Goal: Task Accomplishment & Management: Manage account settings

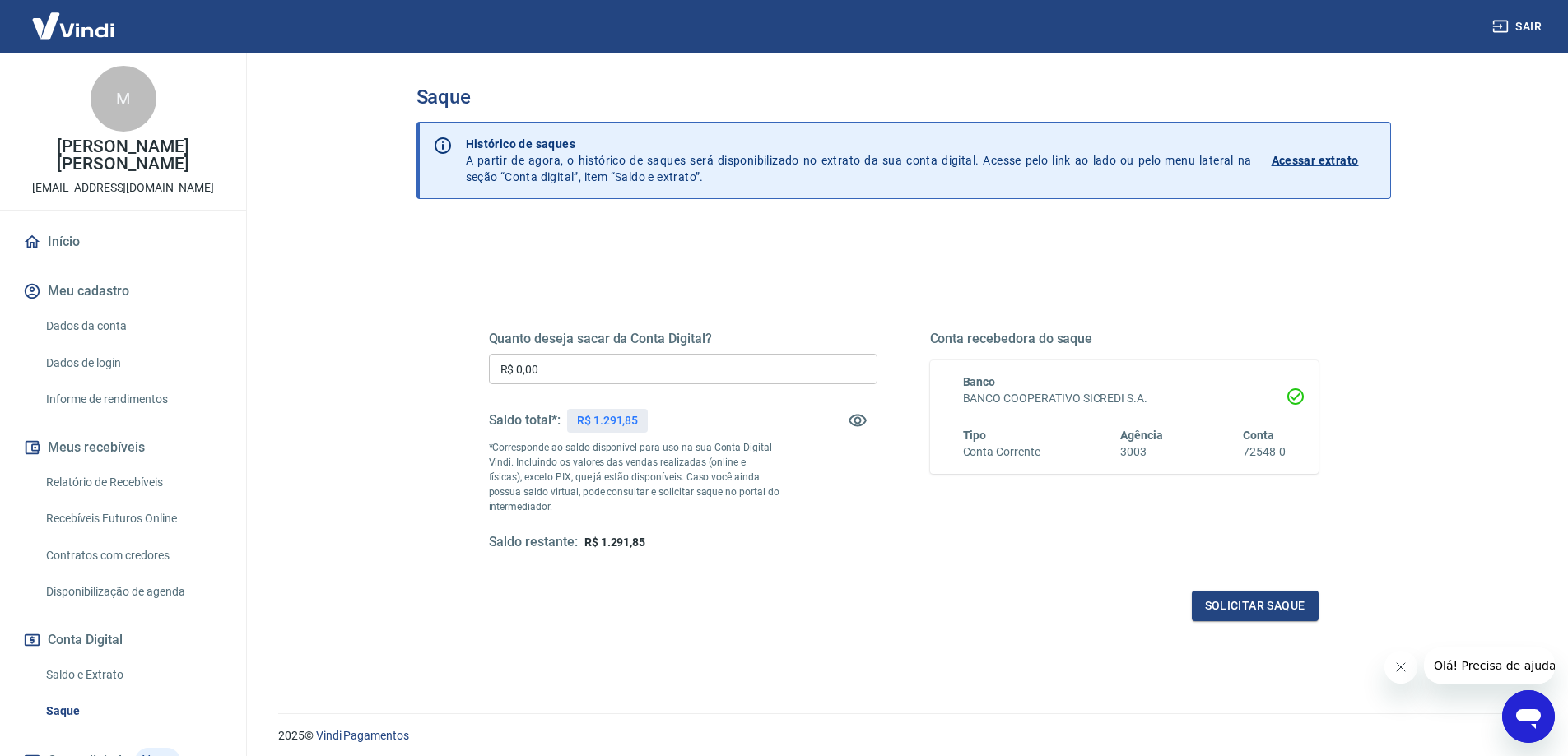
click at [645, 545] on span "R$ 1.291,85" at bounding box center [615, 542] width 61 height 13
click at [69, 245] on link "Início" at bounding box center [123, 242] width 207 height 36
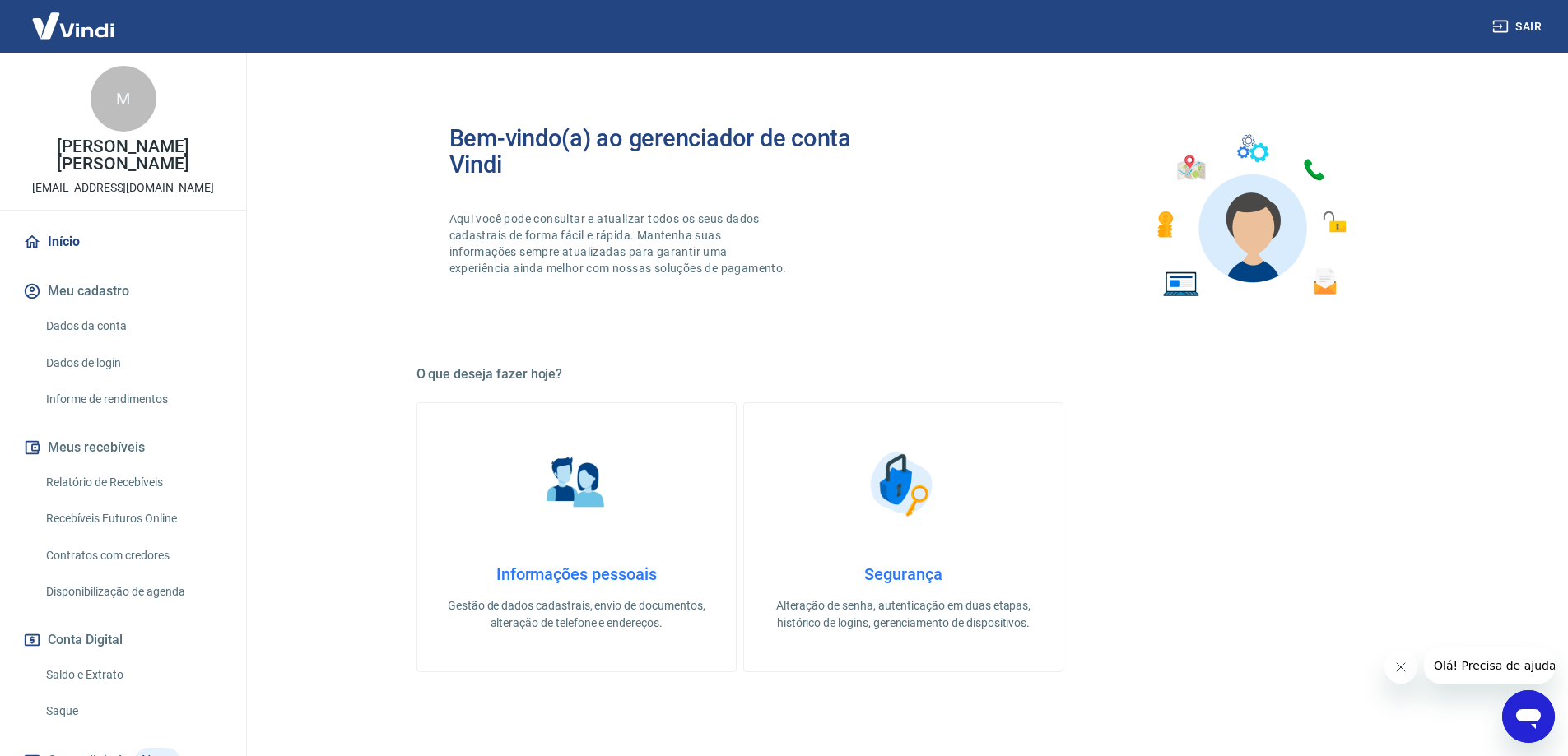
click at [96, 671] on link "Saldo e Extrato" at bounding box center [133, 675] width 187 height 34
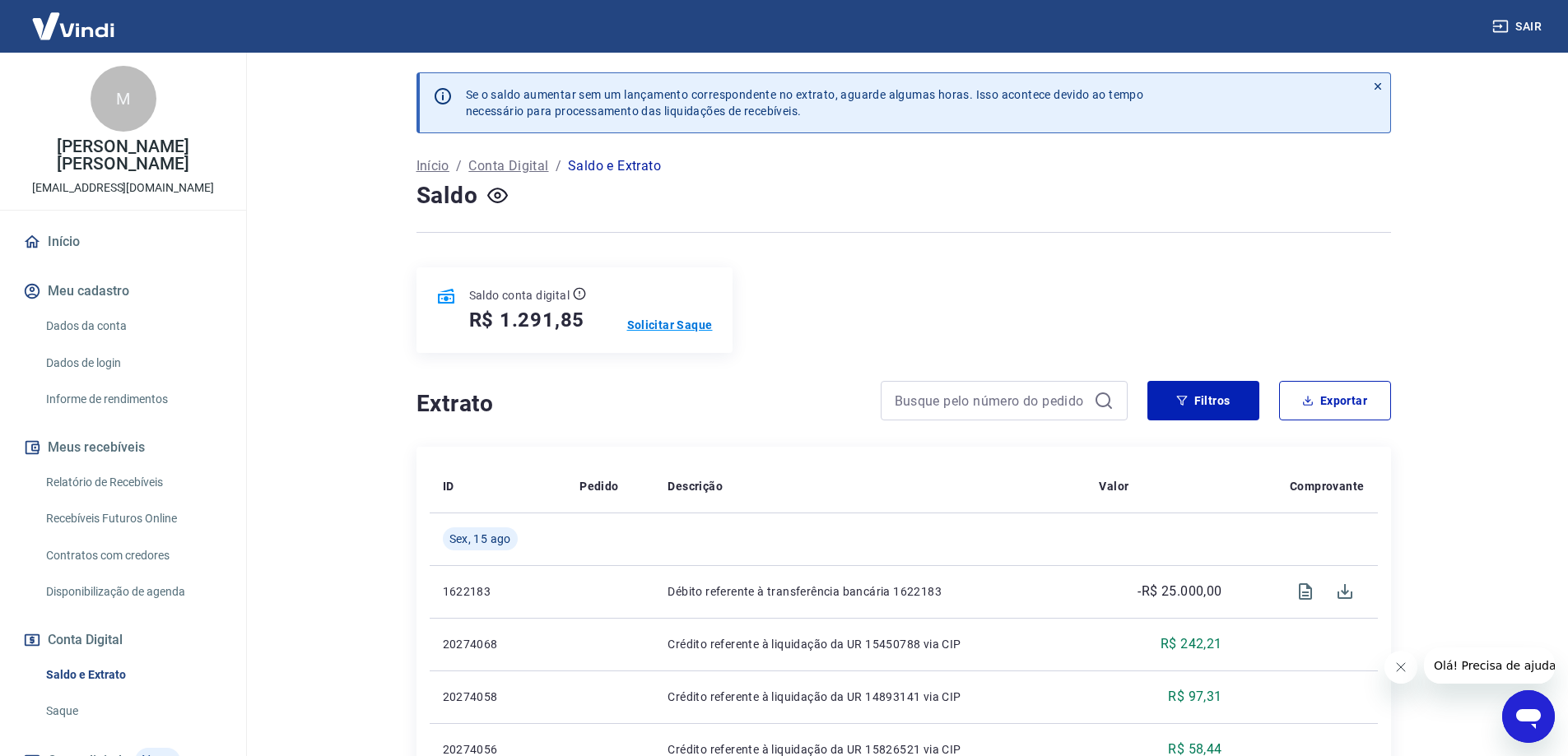
click at [641, 319] on p "Solicitar Saque" at bounding box center [669, 325] width 85 height 16
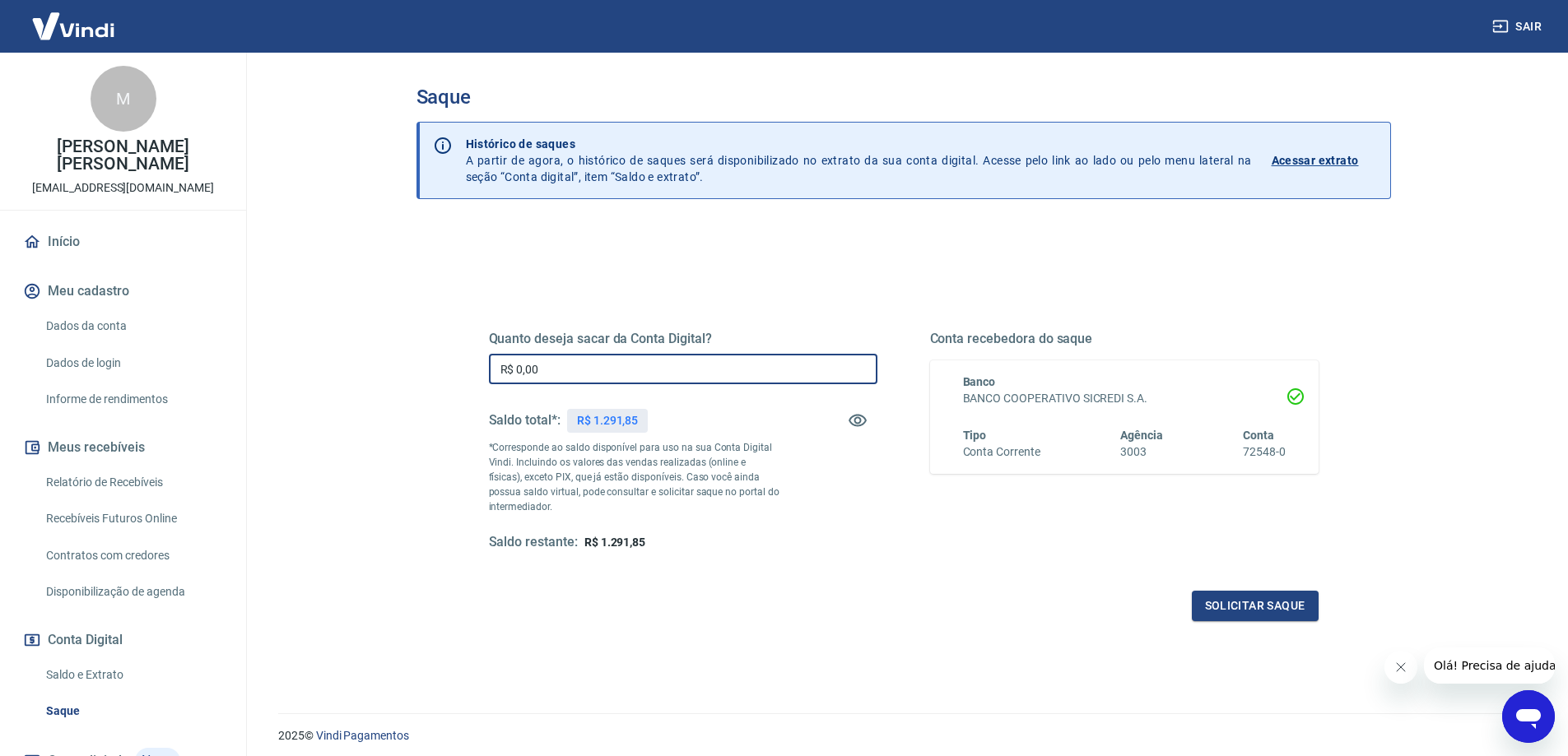
click at [691, 375] on input "R$ 0,00" at bounding box center [683, 369] width 388 height 30
type input "R$ 1.291,85"
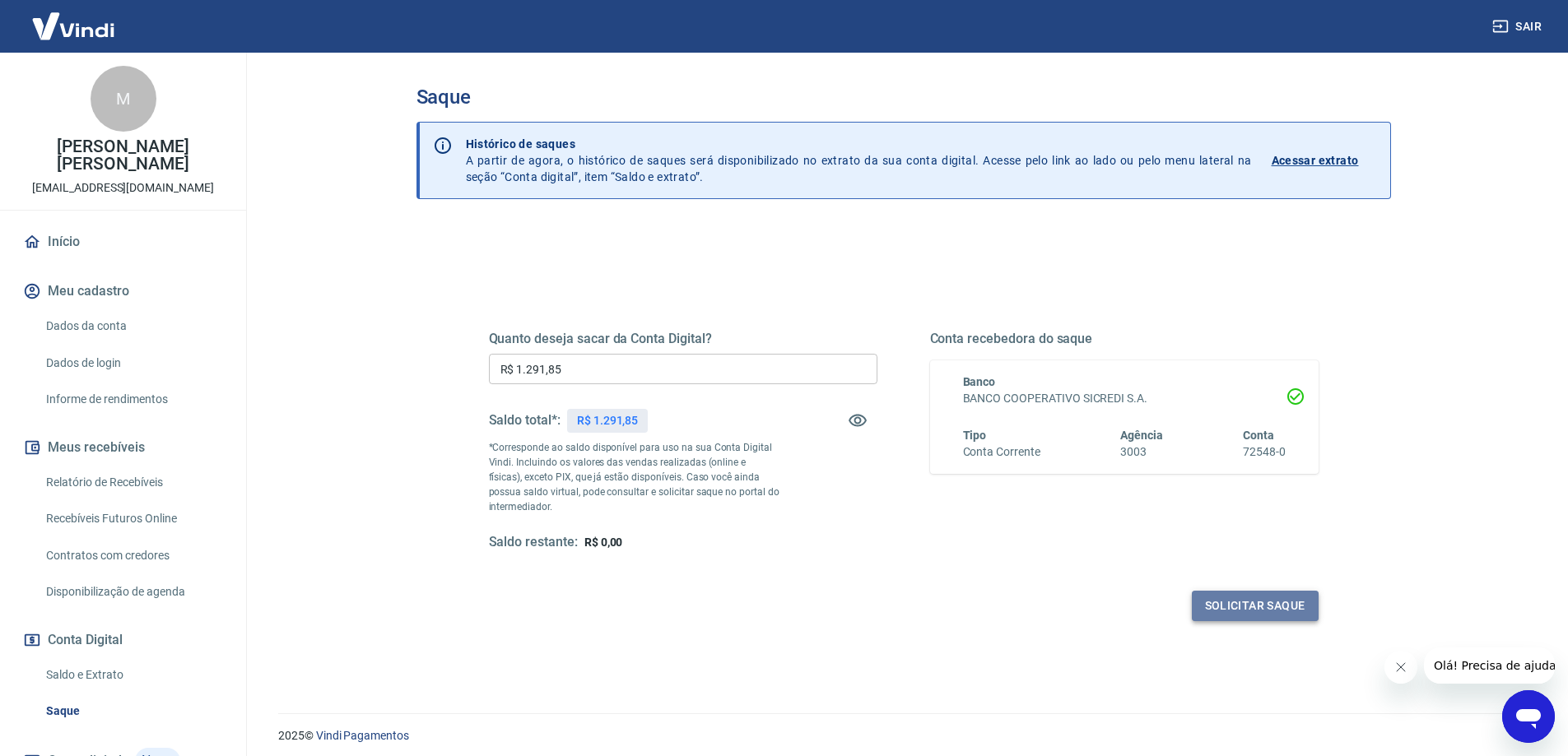
click at [1263, 597] on button "Solicitar saque" at bounding box center [1255, 605] width 127 height 30
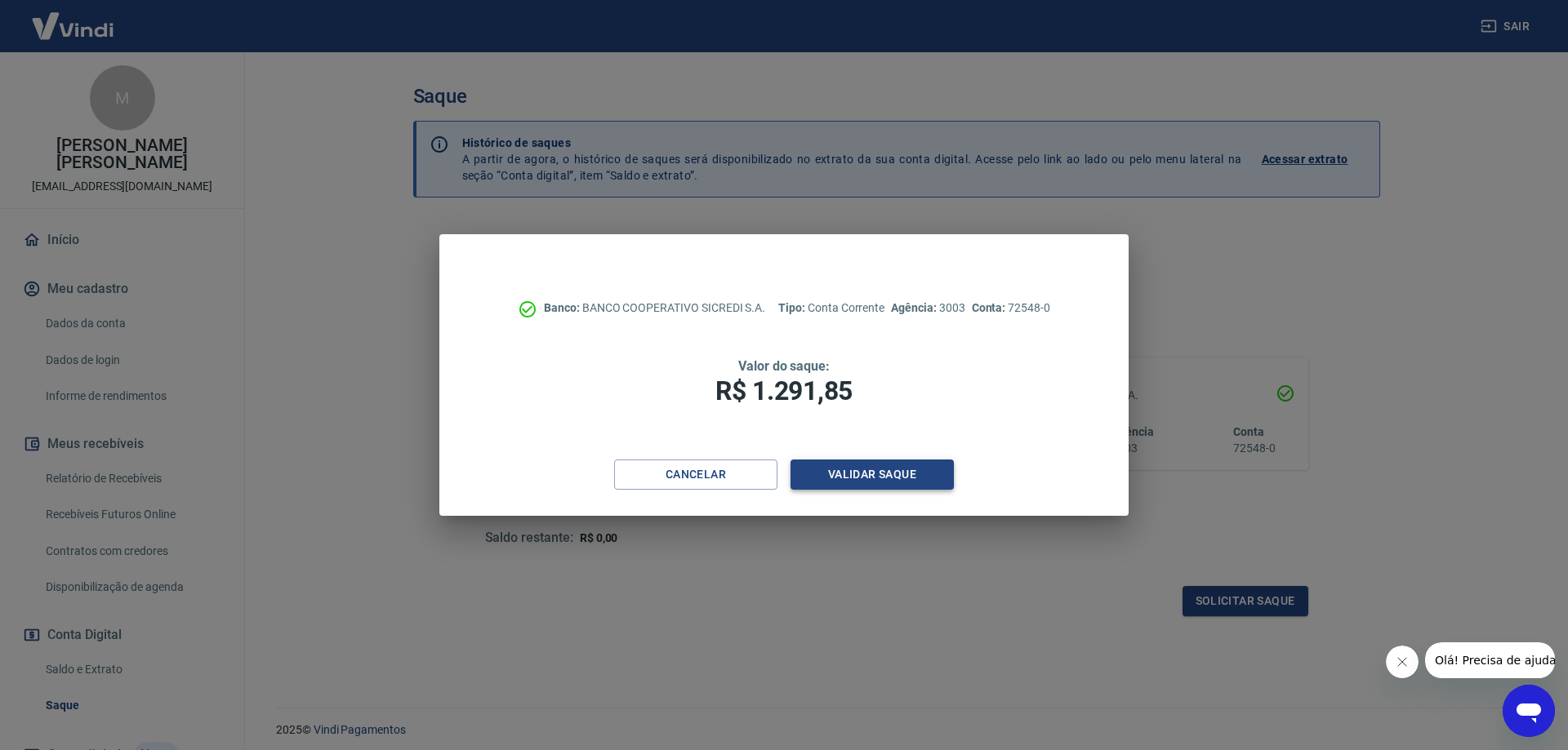
click at [903, 475] on button "Validar saque" at bounding box center [872, 474] width 163 height 30
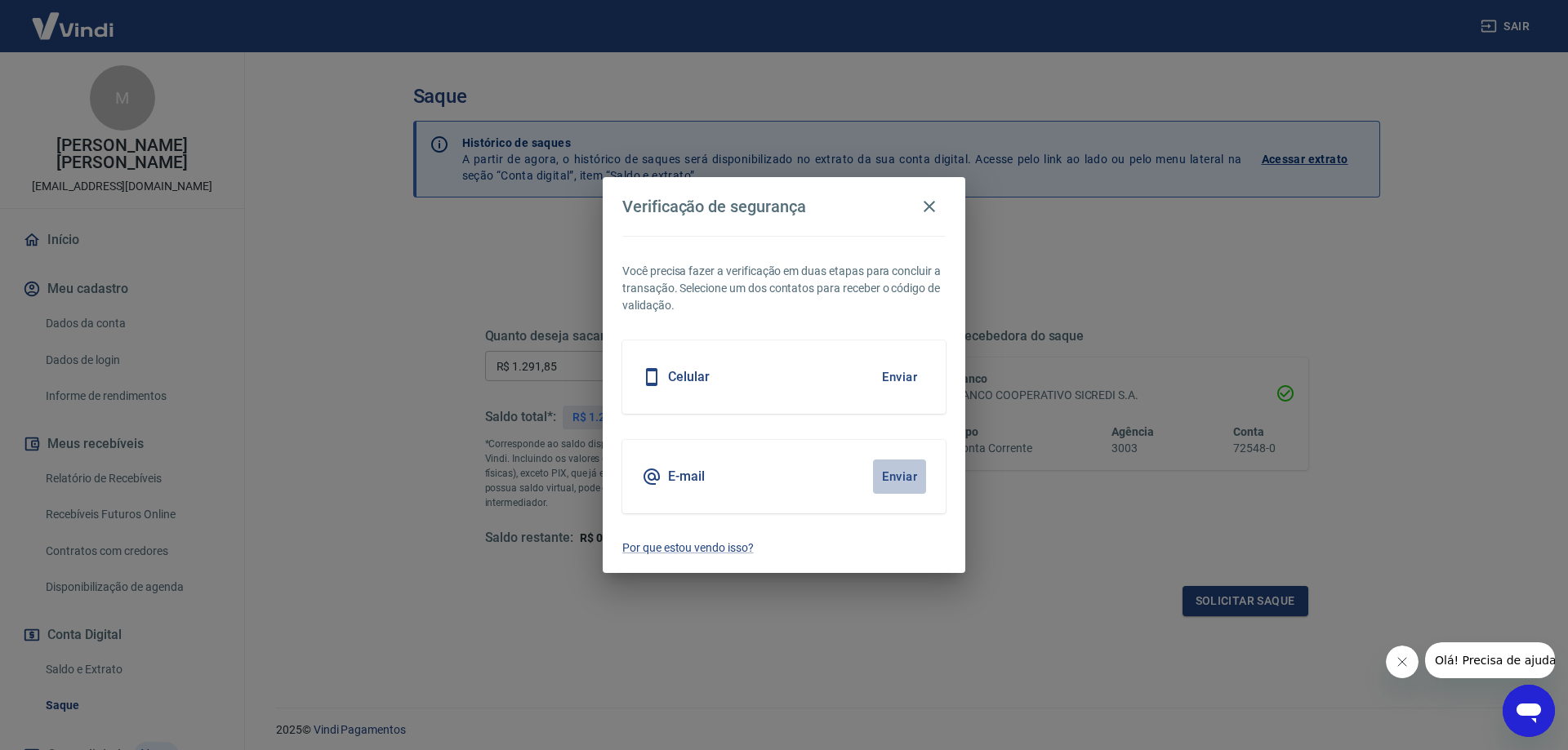
click at [902, 474] on button "Enviar" at bounding box center [900, 477] width 53 height 34
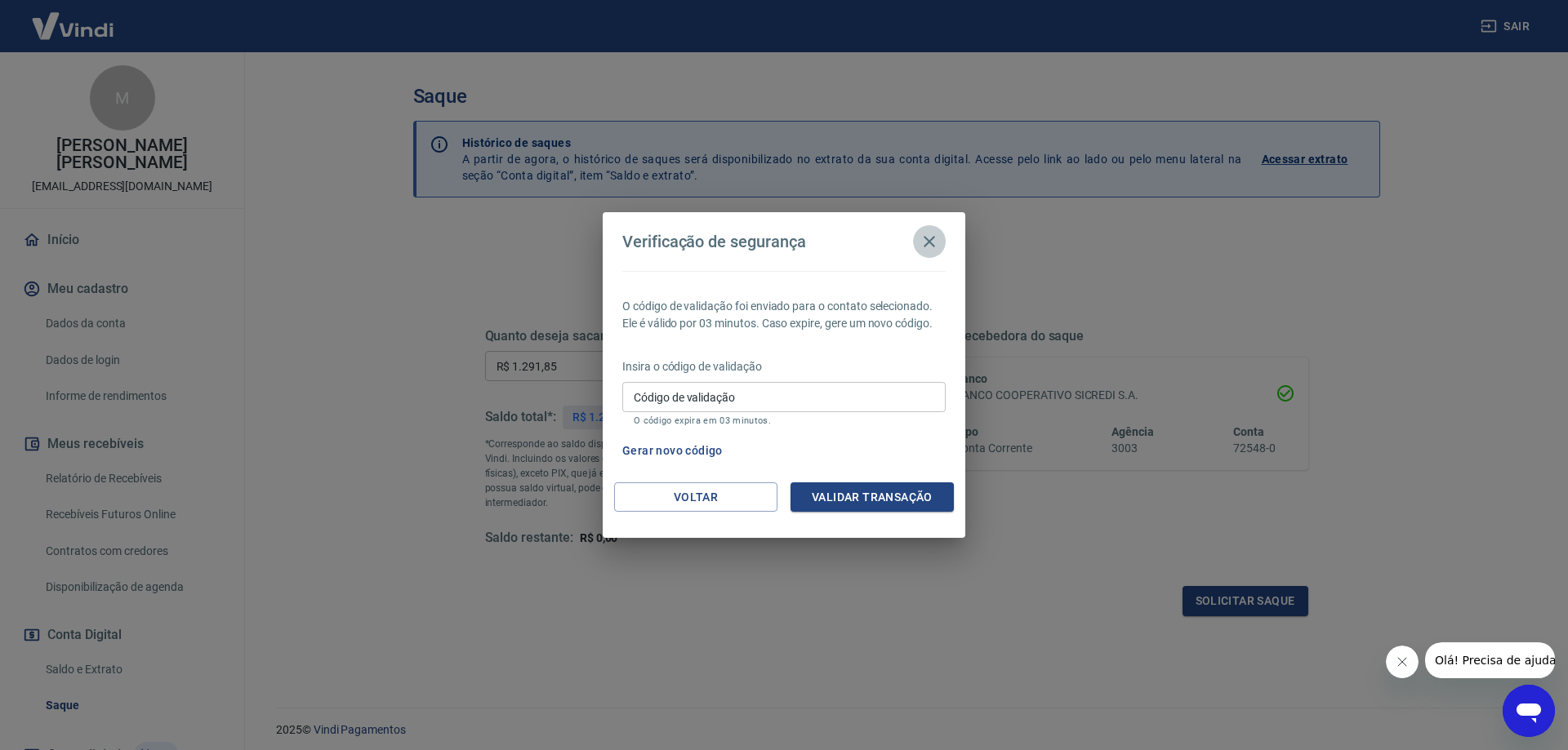
click at [927, 240] on icon "button" at bounding box center [929, 241] width 11 height 11
